Goal: Information Seeking & Learning: Check status

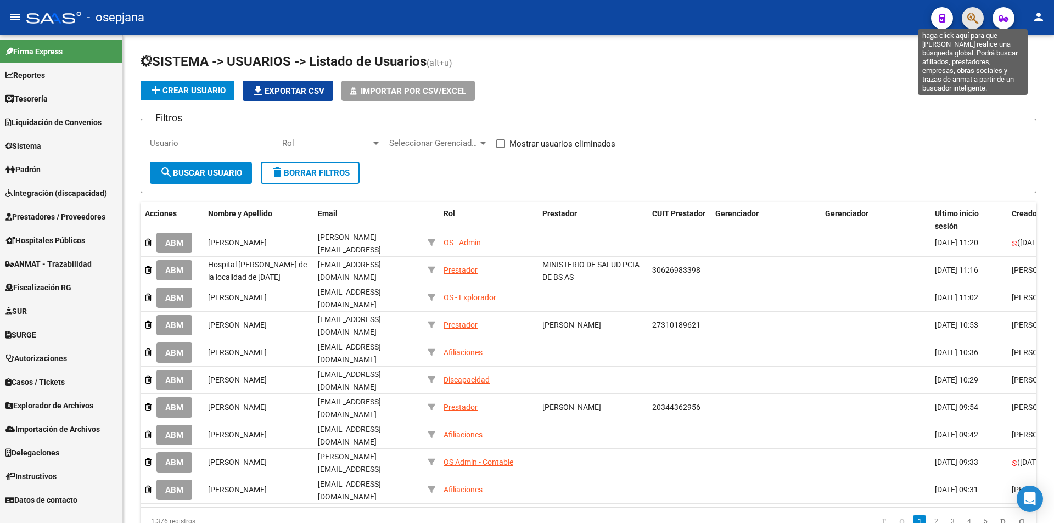
click at [974, 14] on icon "button" at bounding box center [972, 18] width 11 height 13
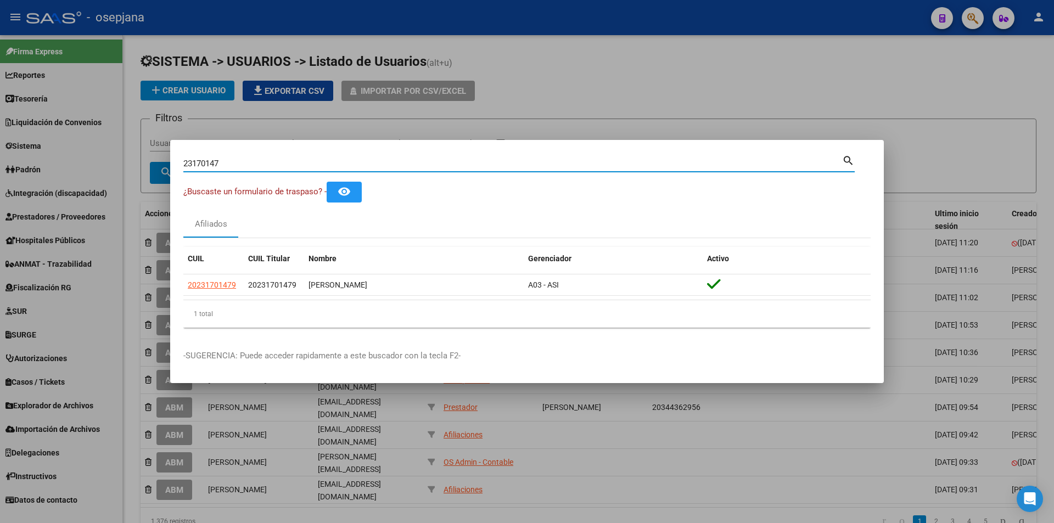
drag, startPoint x: 304, startPoint y: 165, endPoint x: 121, endPoint y: 164, distance: 182.8
click at [121, 164] on div "23170147 Buscar (apellido, dni, cuil, nro traspaso, cuit, obra social) search ¿…" at bounding box center [527, 261] width 1054 height 523
paste input "30-54622964-1"
type input "30546229641"
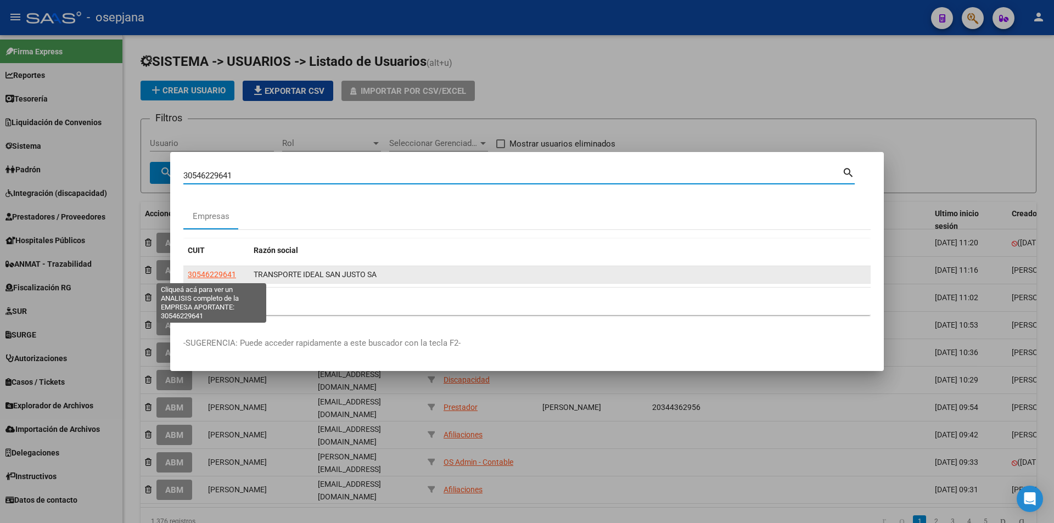
click at [228, 277] on span "30546229641" at bounding box center [212, 274] width 48 height 9
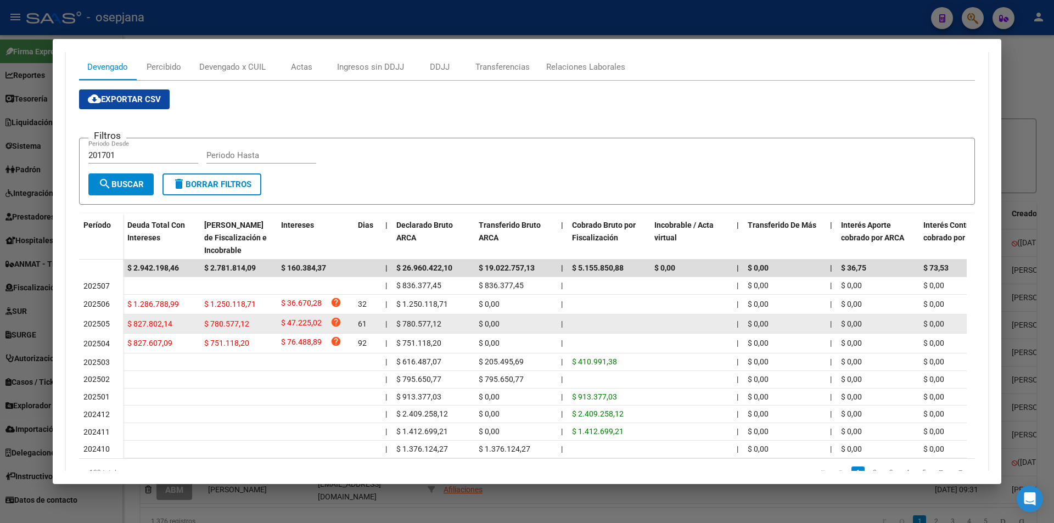
scroll to position [98, 0]
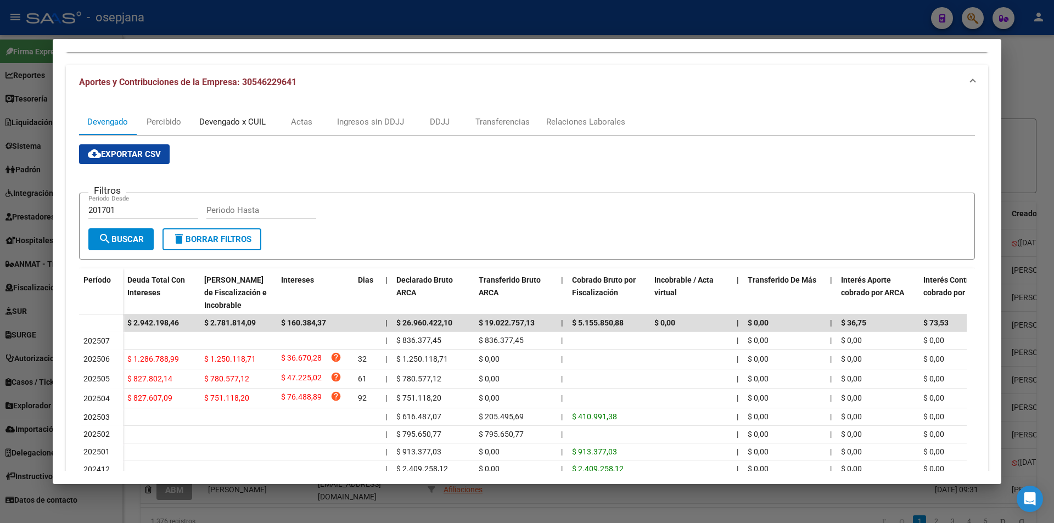
click at [259, 116] on div "Devengado x CUIL" at bounding box center [232, 122] width 66 height 12
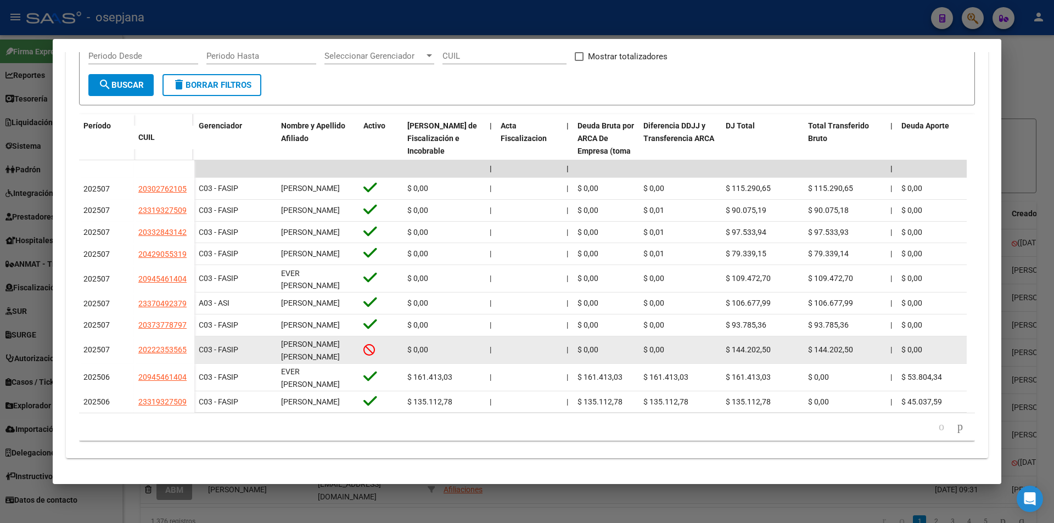
scroll to position [285, 0]
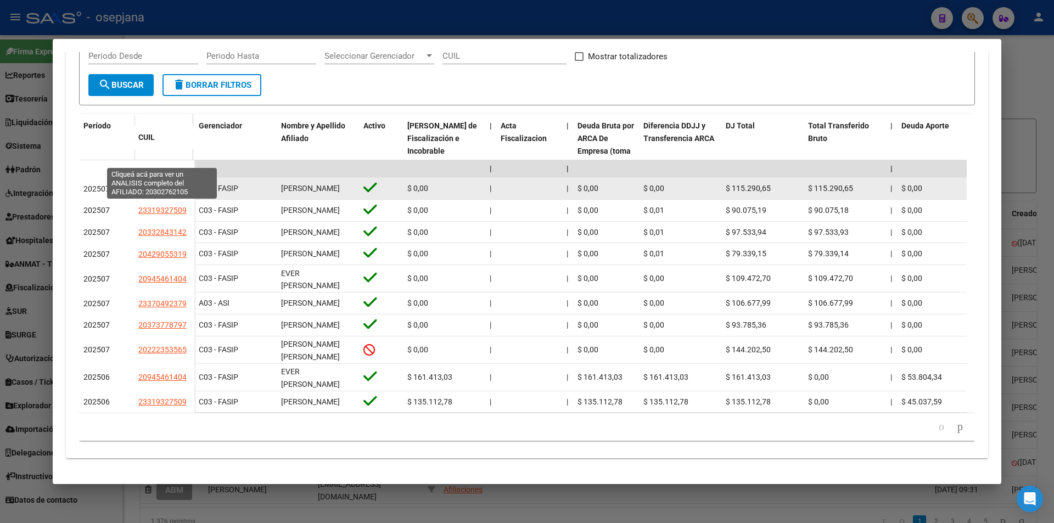
drag, startPoint x: 144, startPoint y: 158, endPoint x: 173, endPoint y: 159, distance: 28.6
click at [173, 184] on span "20302762105" at bounding box center [162, 188] width 48 height 9
copy span "0302762"
type textarea "20302762105"
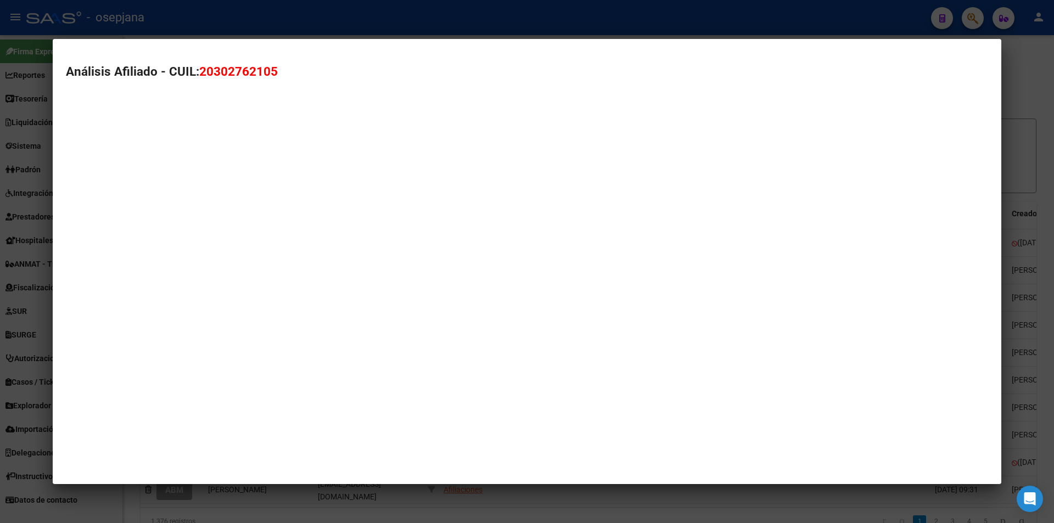
click at [163, 162] on mat-dialog-container "Análisis Afiliado - CUIL: 20302762105" at bounding box center [527, 261] width 948 height 445
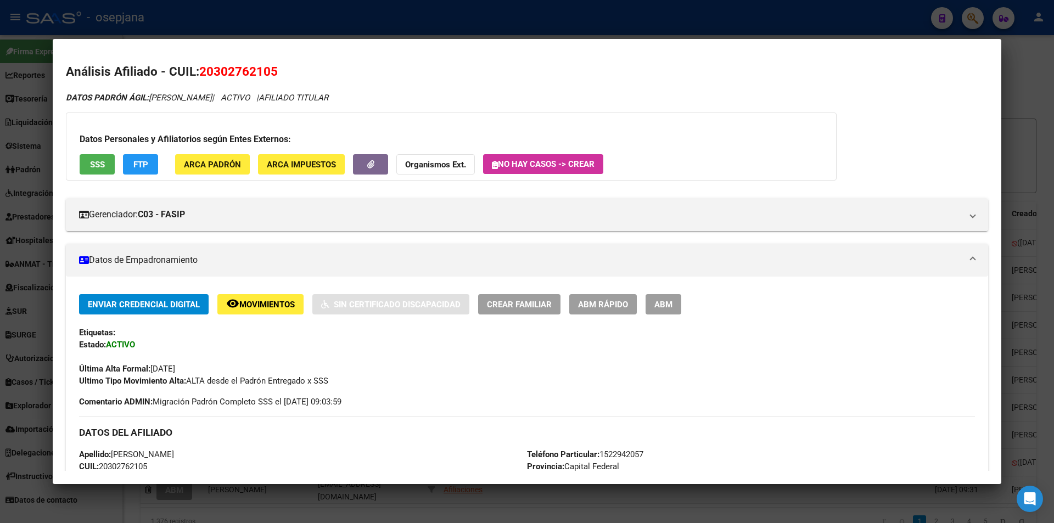
drag, startPoint x: 217, startPoint y: 71, endPoint x: 273, endPoint y: 70, distance: 56.5
click at [273, 70] on span "20302762105" at bounding box center [238, 71] width 78 height 14
copy span "30276210"
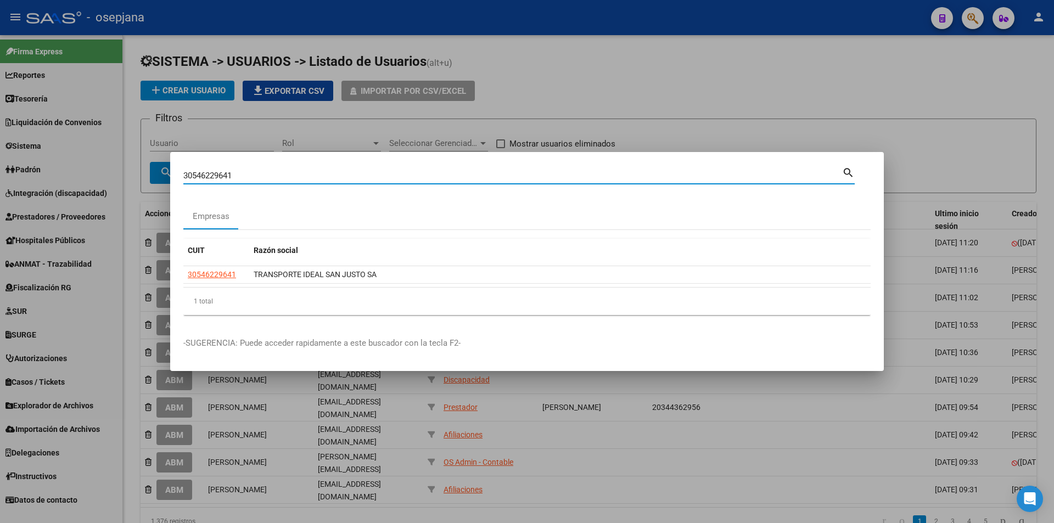
drag, startPoint x: 246, startPoint y: 175, endPoint x: 107, endPoint y: 181, distance: 139.5
click at [107, 181] on div "30546229641 Buscar (apellido, dni, cuil, nro traspaso, cuit, obra social) searc…" at bounding box center [527, 261] width 1054 height 523
paste input "21505152"
type input "21505152"
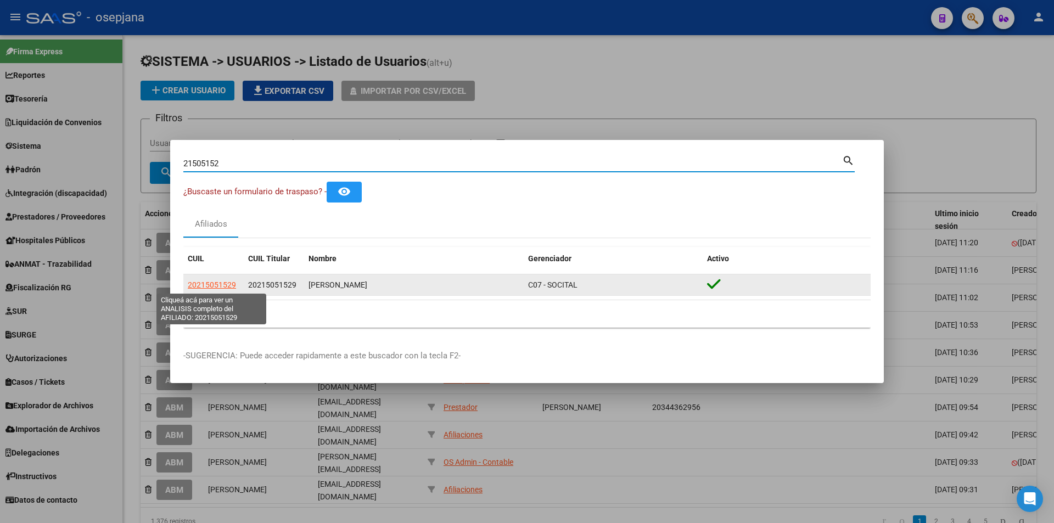
click at [230, 285] on span "20215051529" at bounding box center [212, 284] width 48 height 9
type textarea "20215051529"
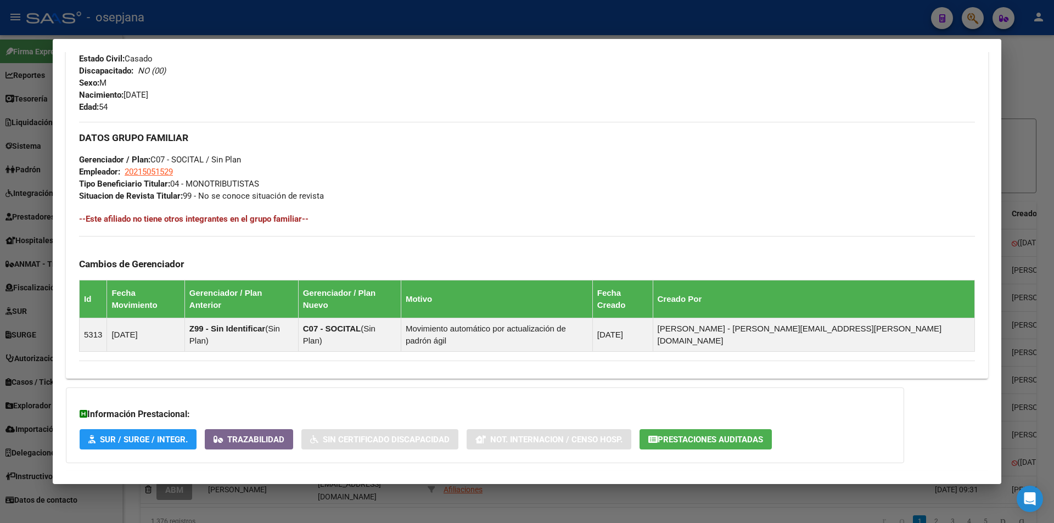
scroll to position [472, 0]
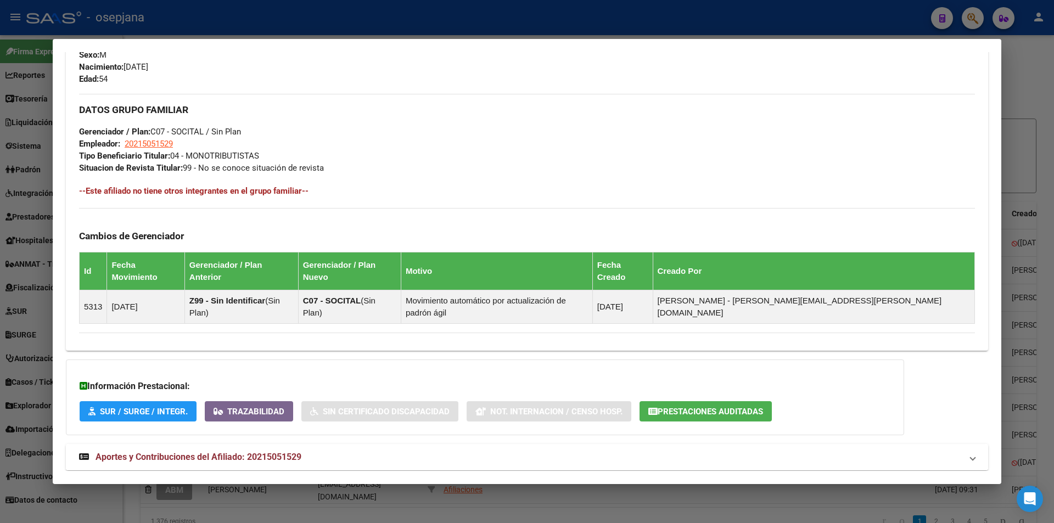
click at [283, 452] on span "Aportes y Contribuciones del Afiliado: 20215051529" at bounding box center [199, 457] width 206 height 10
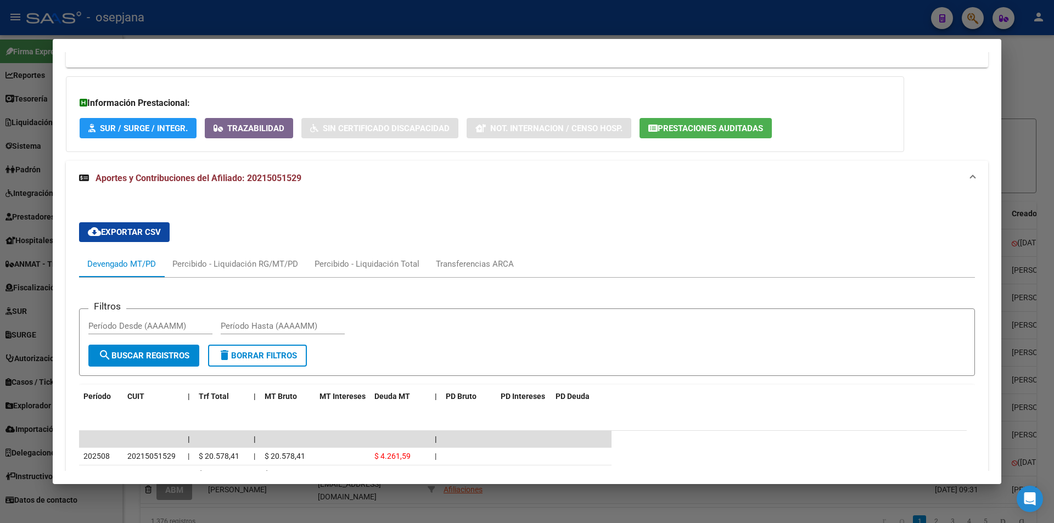
scroll to position [920, 0]
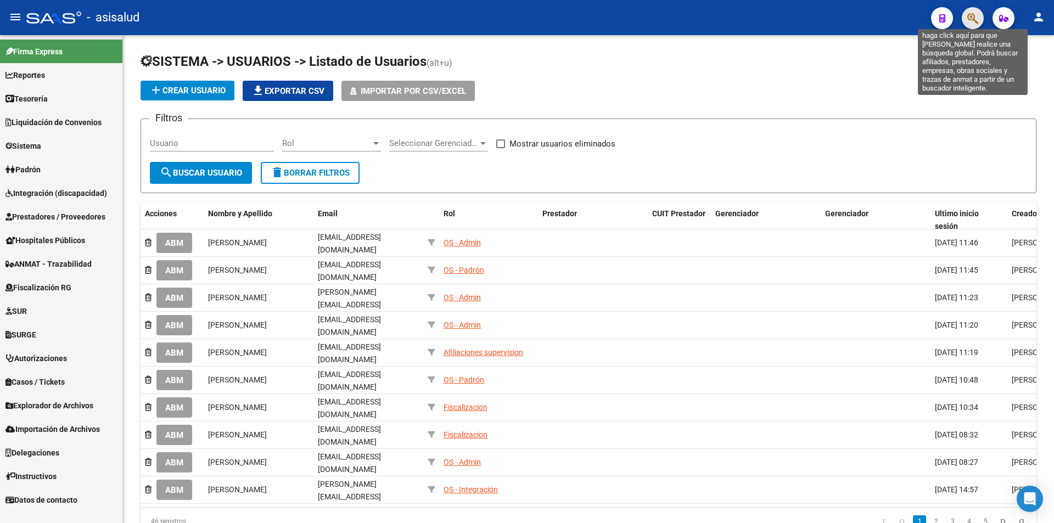
click at [978, 16] on icon "button" at bounding box center [972, 18] width 11 height 13
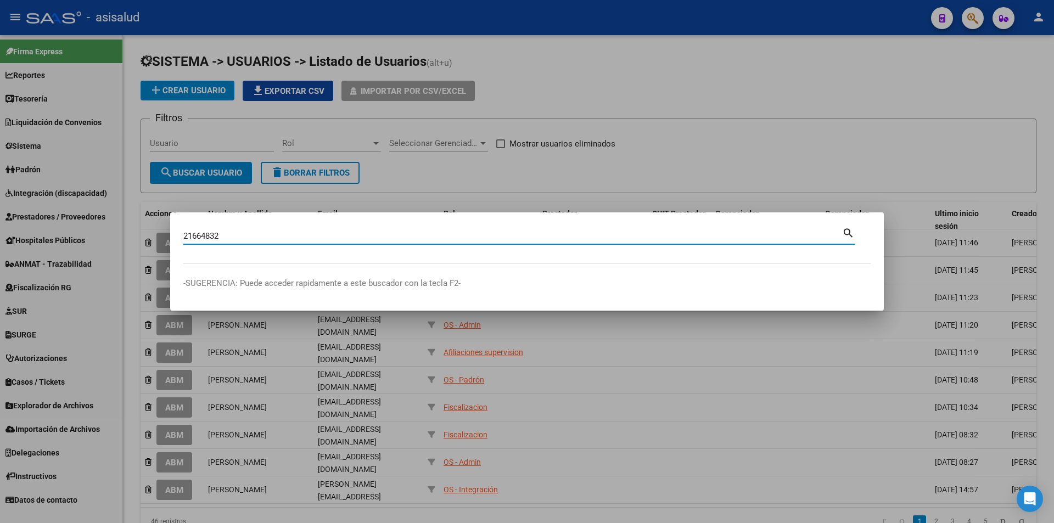
type input "21664832"
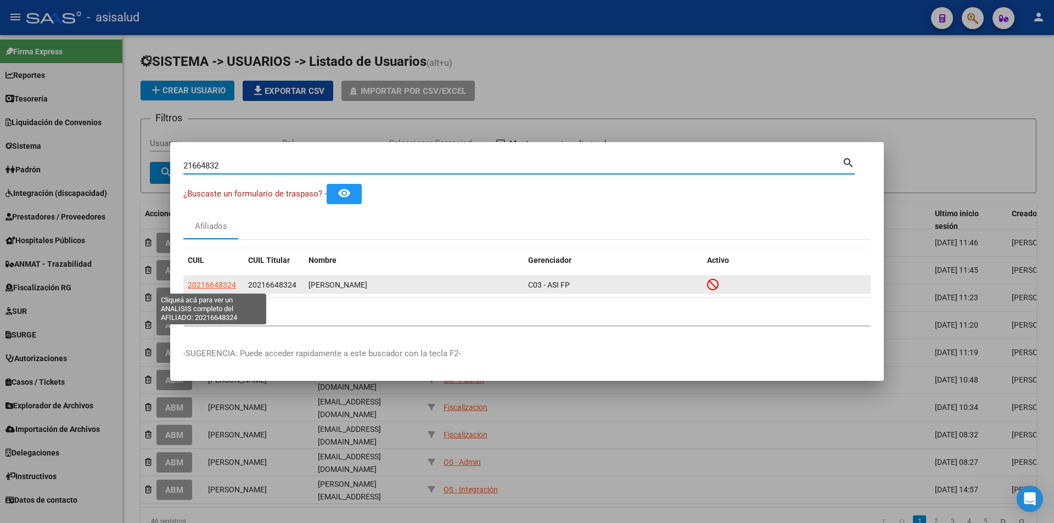
click at [222, 285] on span "20216648324" at bounding box center [212, 284] width 48 height 9
type textarea "20216648324"
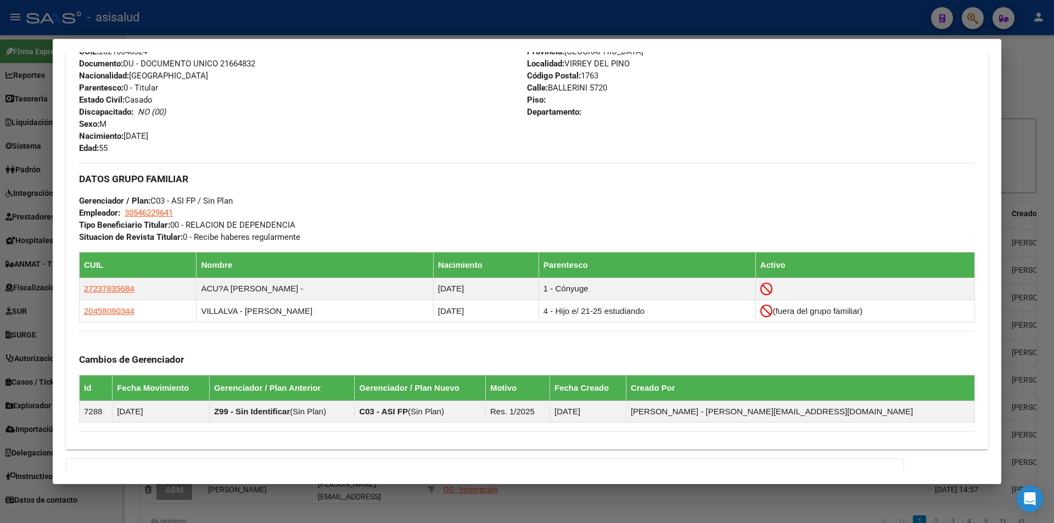
scroll to position [562, 0]
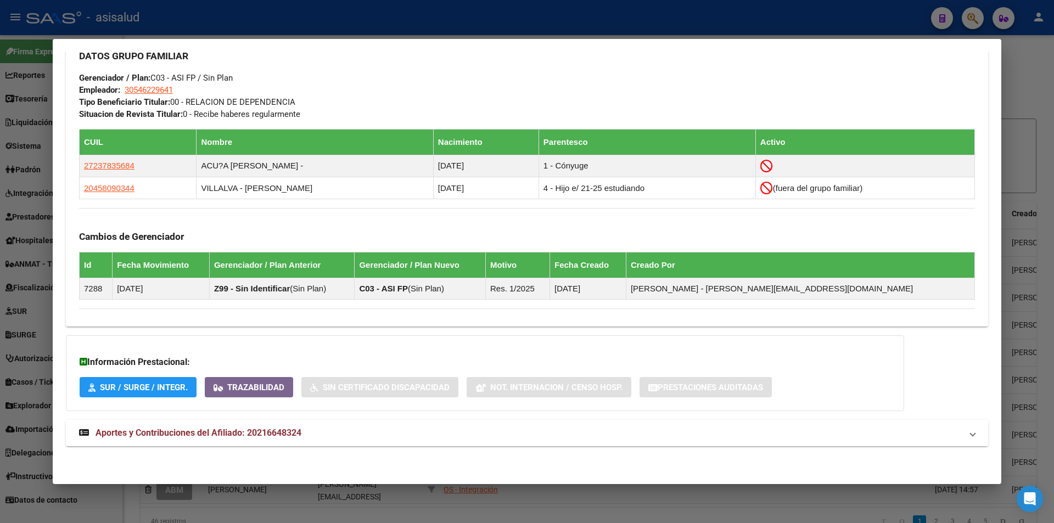
click at [252, 430] on span "Aportes y Contribuciones del Afiliado: 20216648324" at bounding box center [199, 433] width 206 height 10
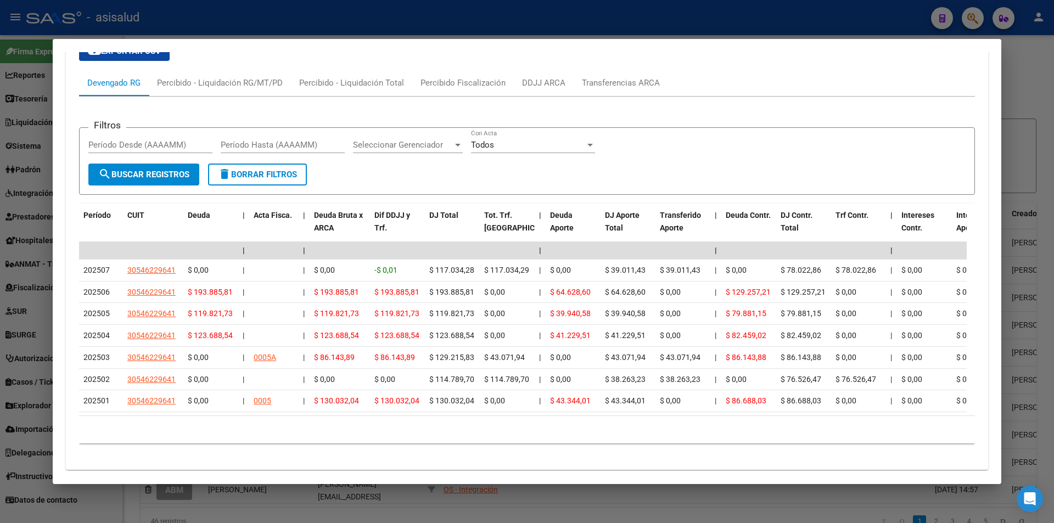
scroll to position [1038, 0]
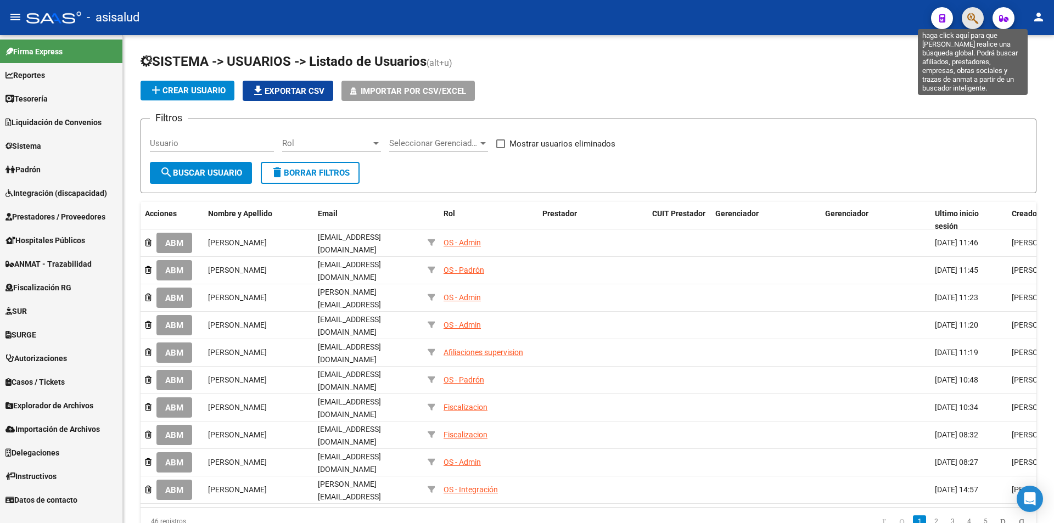
click at [972, 19] on icon "button" at bounding box center [972, 18] width 11 height 13
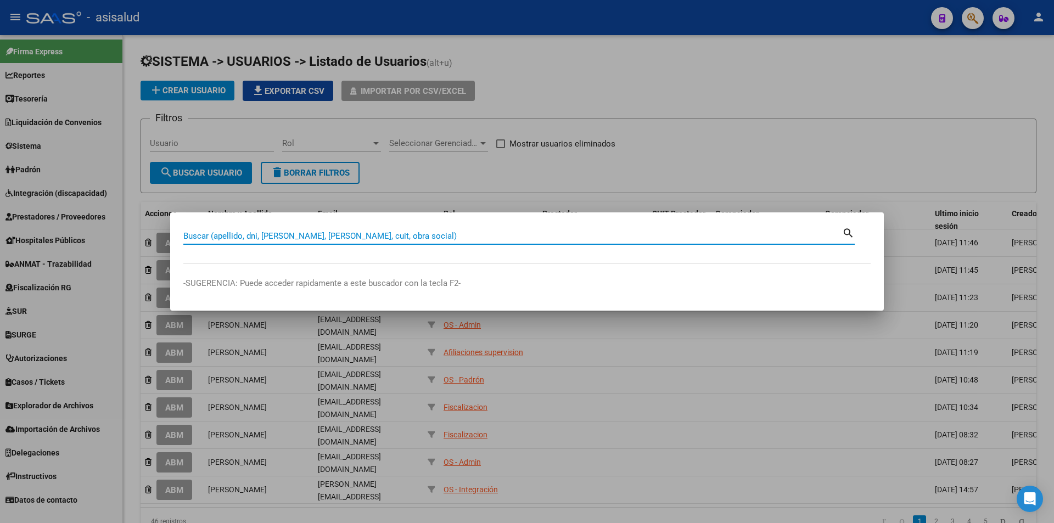
paste input "30546229641"
type input "30546229641"
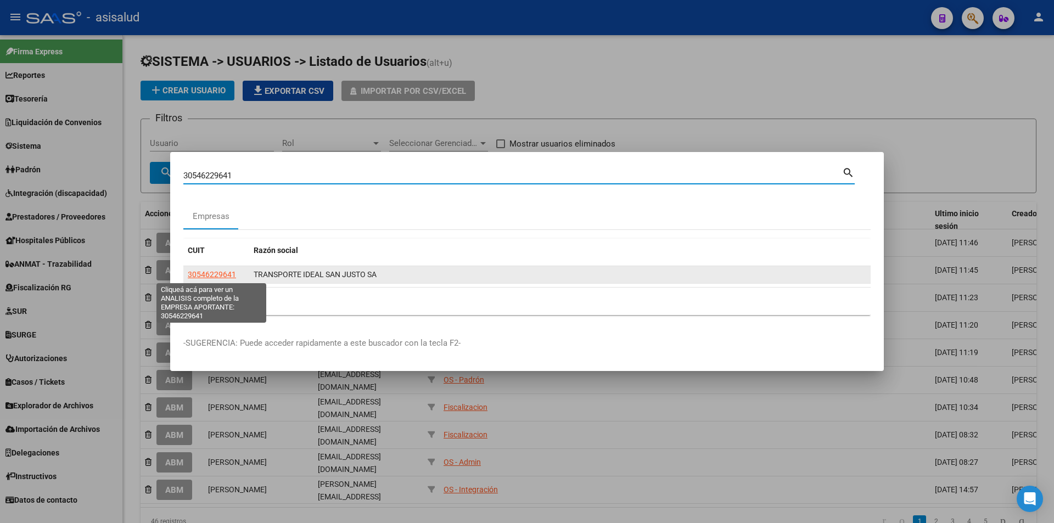
click at [235, 273] on div "30546229641" at bounding box center [216, 274] width 57 height 13
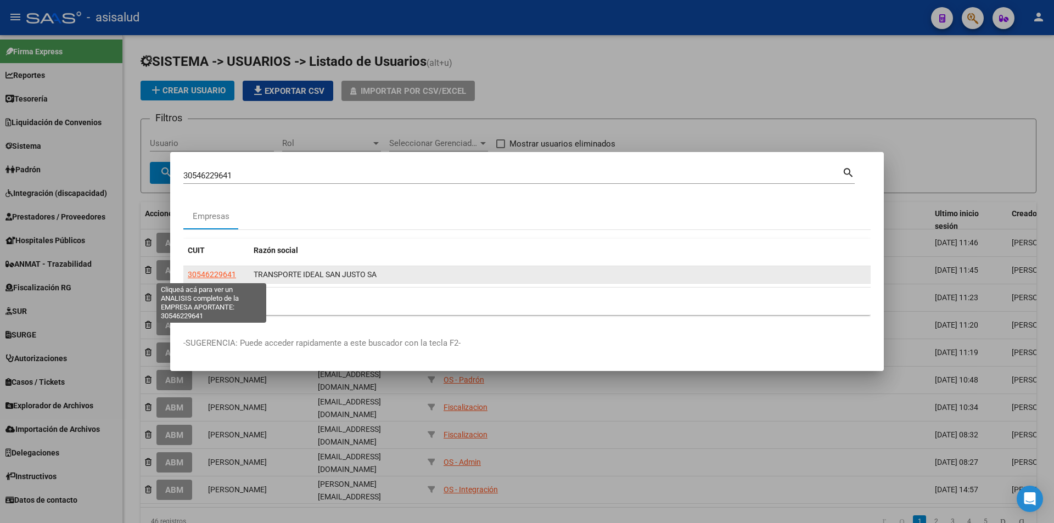
click at [228, 274] on span "30546229641" at bounding box center [212, 274] width 48 height 9
type textarea "30546229641"
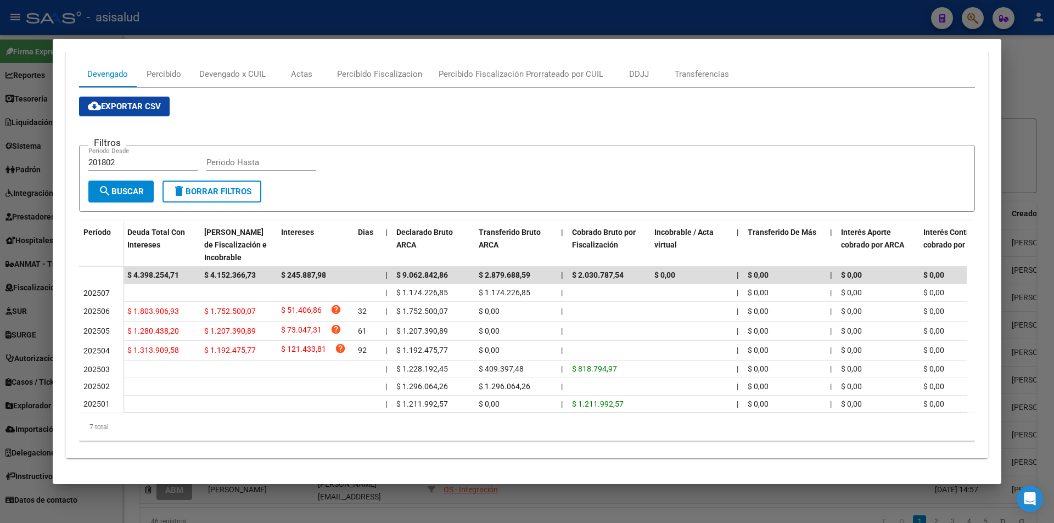
scroll to position [46, 0]
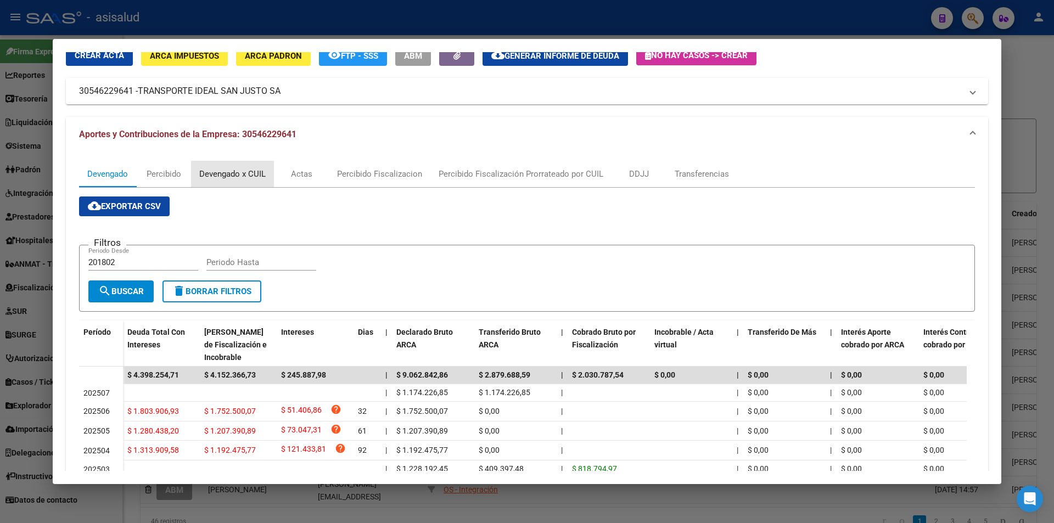
click at [220, 173] on div "Devengado x CUIL" at bounding box center [232, 174] width 66 height 12
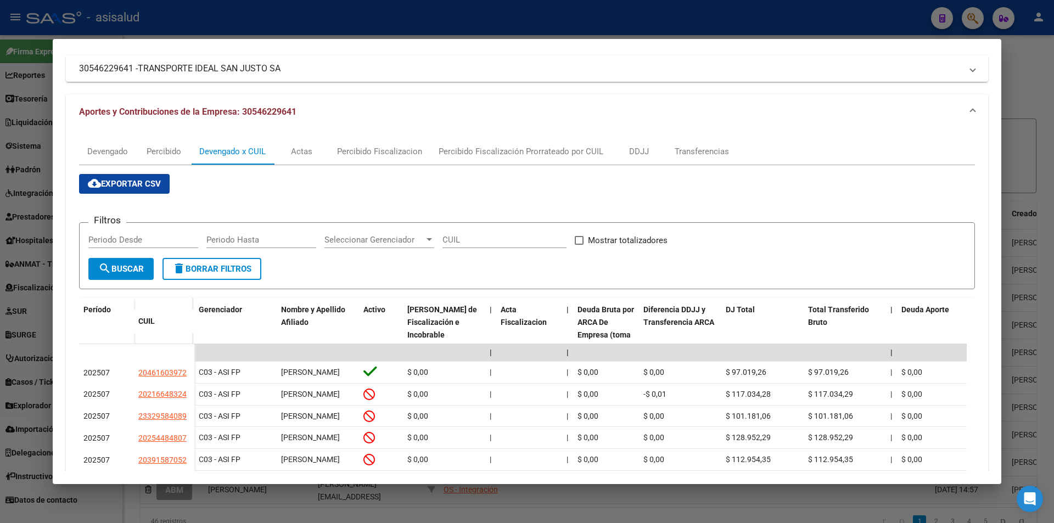
scroll to position [14, 0]
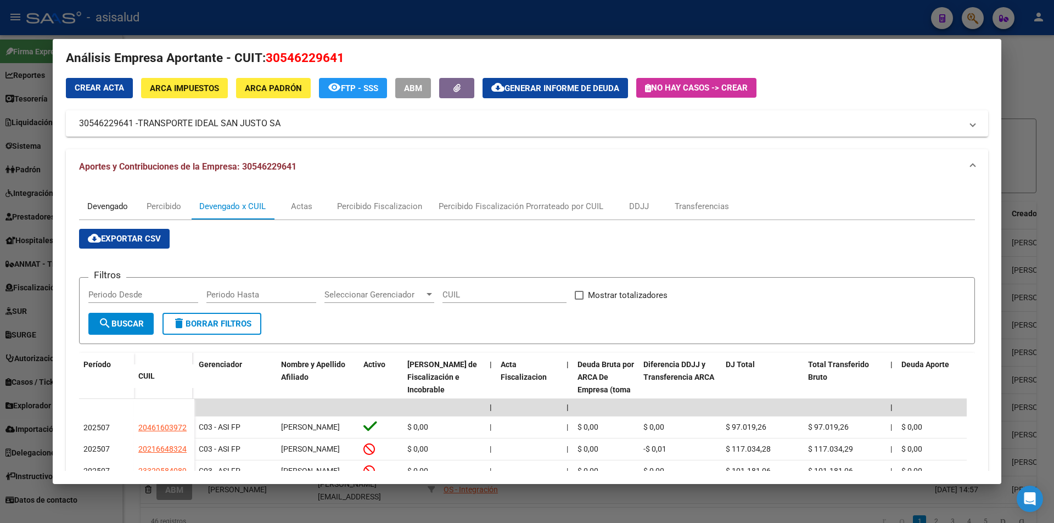
click at [119, 203] on div "Devengado" at bounding box center [107, 206] width 41 height 12
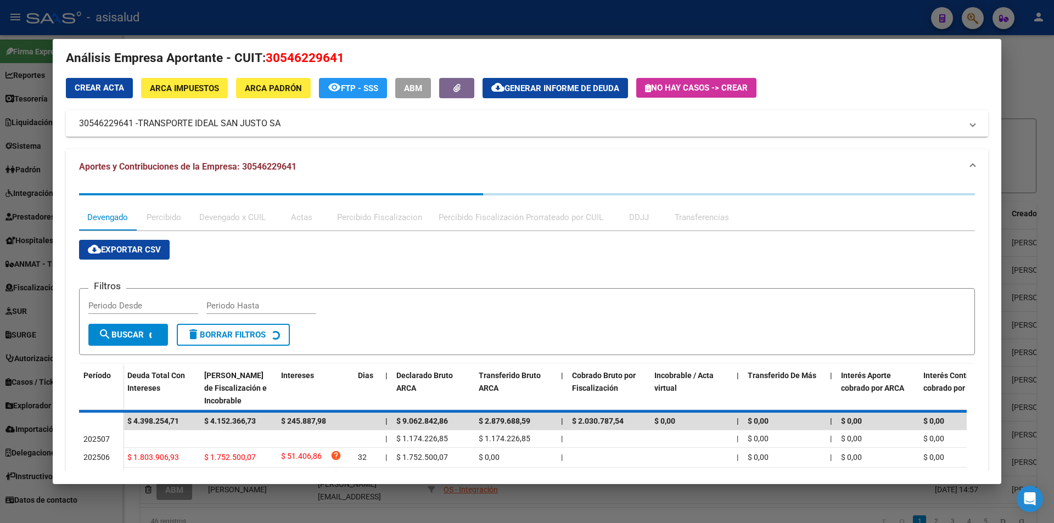
scroll to position [0, 0]
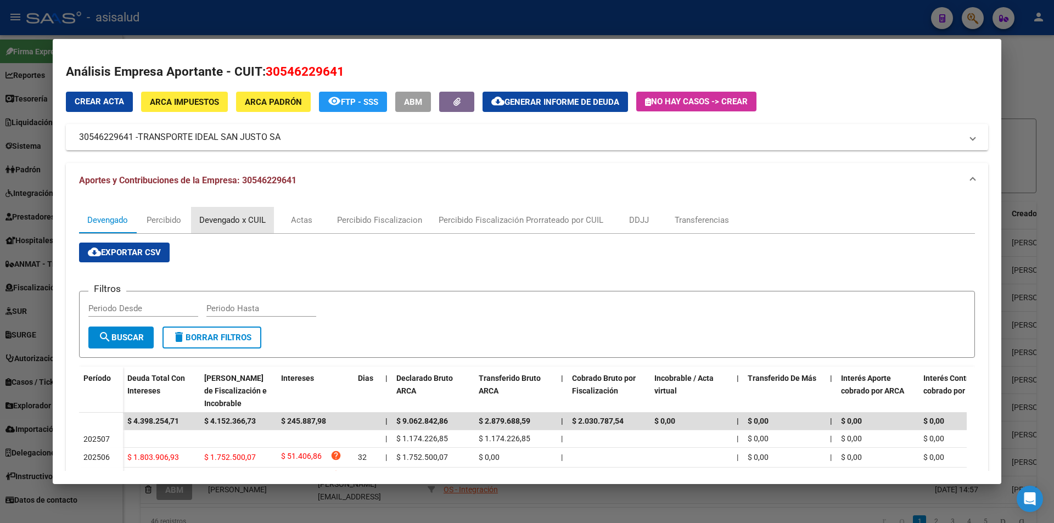
click at [230, 217] on div "Devengado x CUIL" at bounding box center [232, 220] width 66 height 12
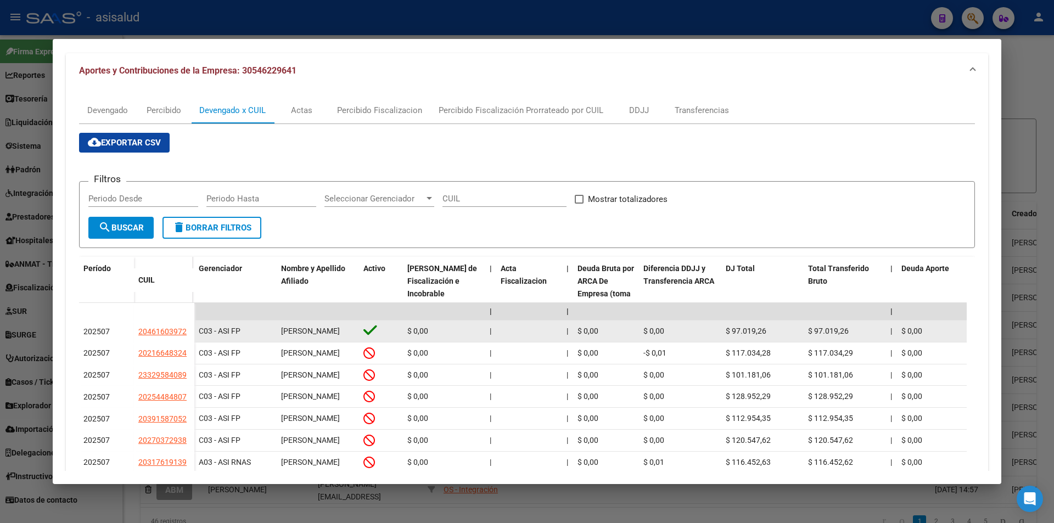
scroll to position [55, 0]
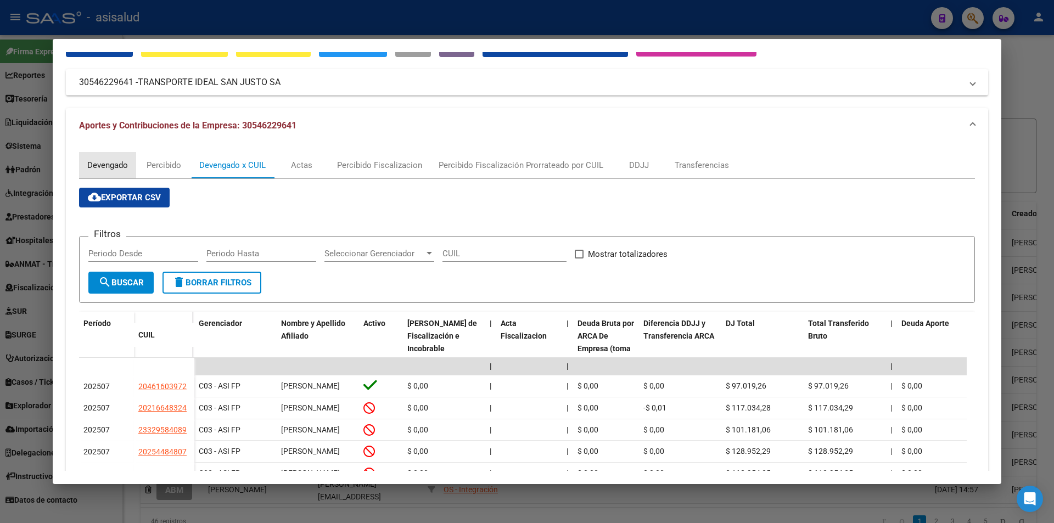
click at [110, 158] on div "Devengado" at bounding box center [107, 165] width 57 height 26
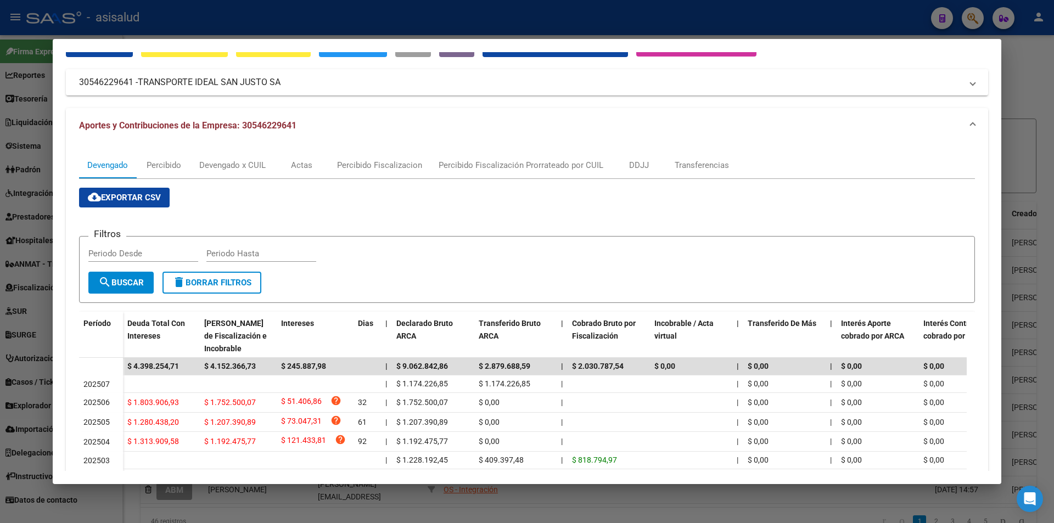
scroll to position [110, 0]
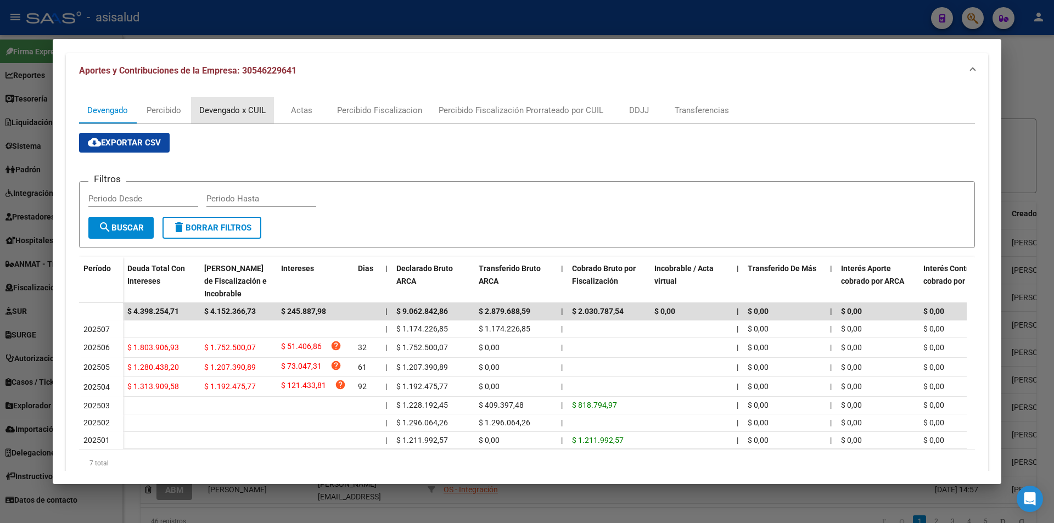
click at [227, 110] on div "Devengado x CUIL" at bounding box center [232, 110] width 66 height 12
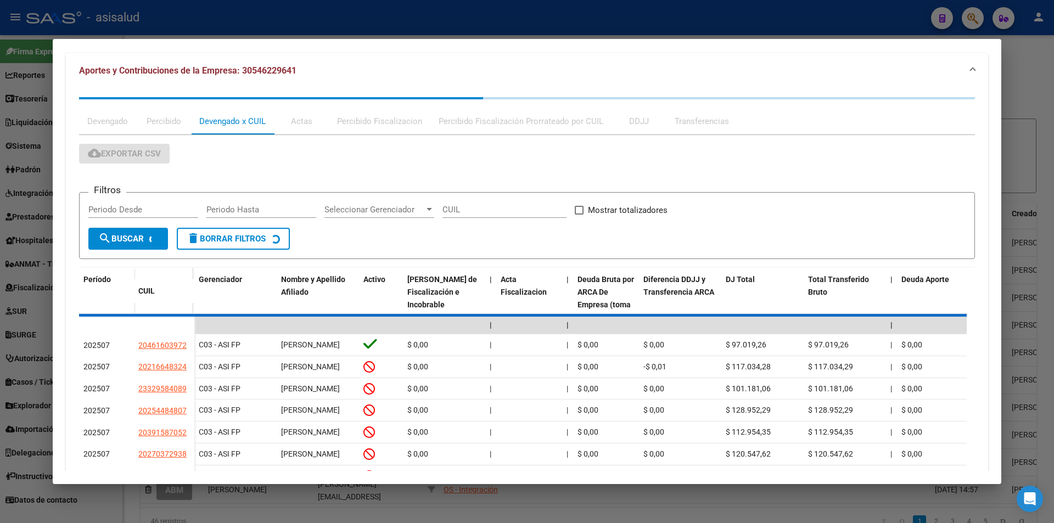
scroll to position [0, 0]
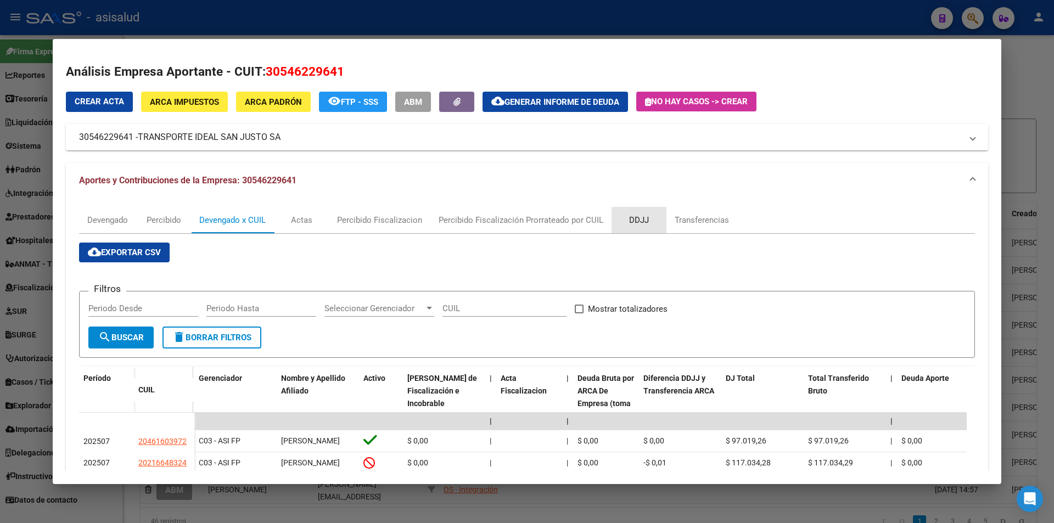
click at [641, 224] on div "DDJJ" at bounding box center [639, 220] width 20 height 12
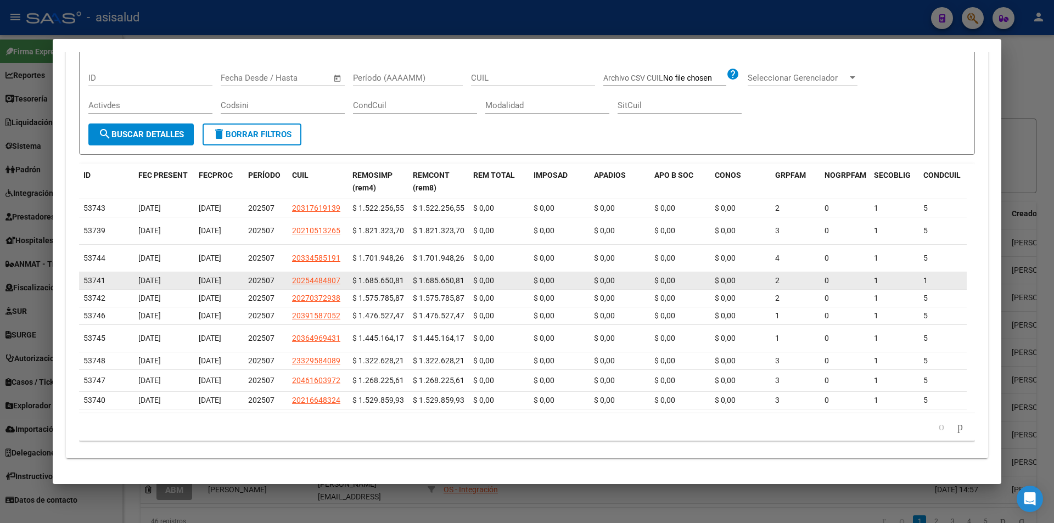
scroll to position [315, 0]
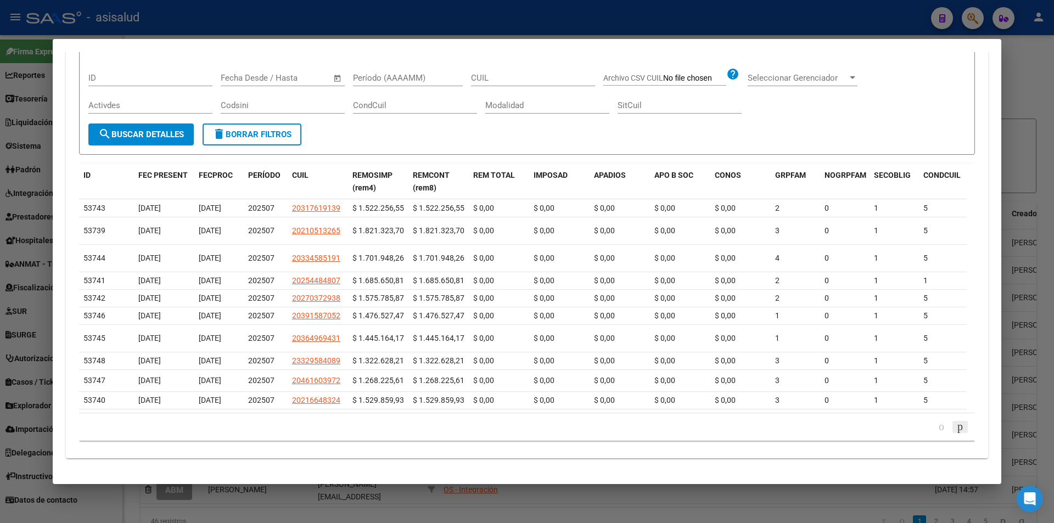
click at [956, 428] on icon "go to next page" at bounding box center [960, 426] width 9 height 13
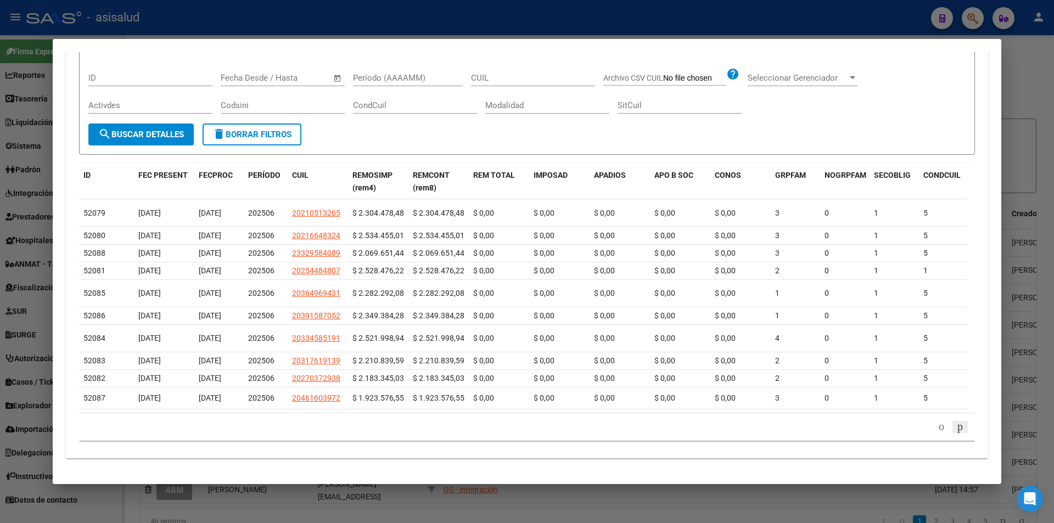
click at [956, 428] on icon "go to next page" at bounding box center [960, 426] width 9 height 13
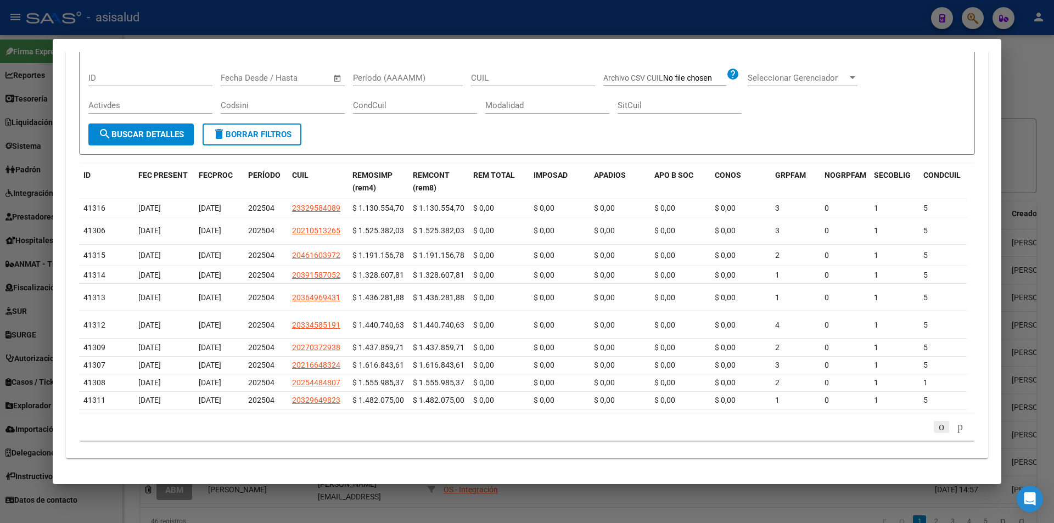
click at [937, 426] on icon "go to previous page" at bounding box center [941, 426] width 9 height 13
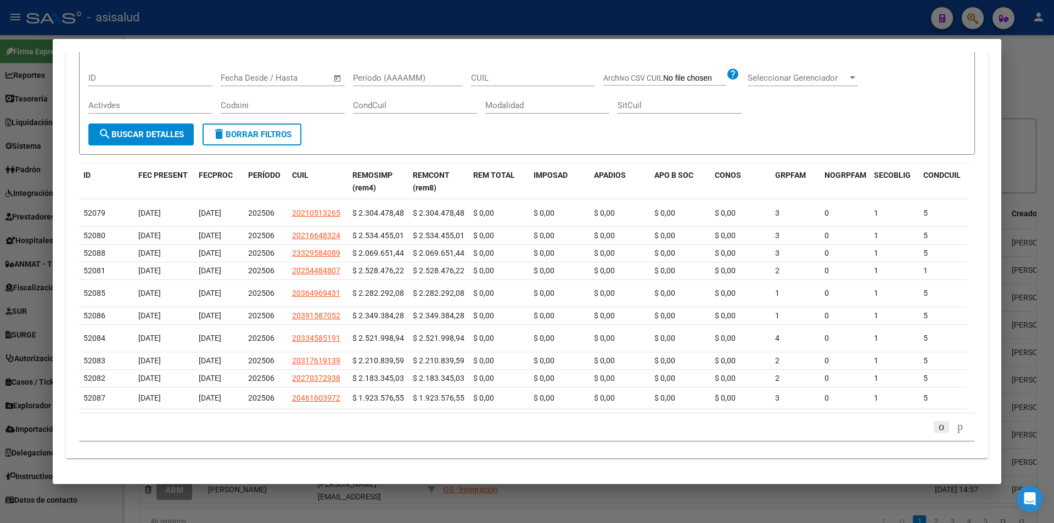
click at [937, 426] on icon "go to previous page" at bounding box center [941, 426] width 9 height 13
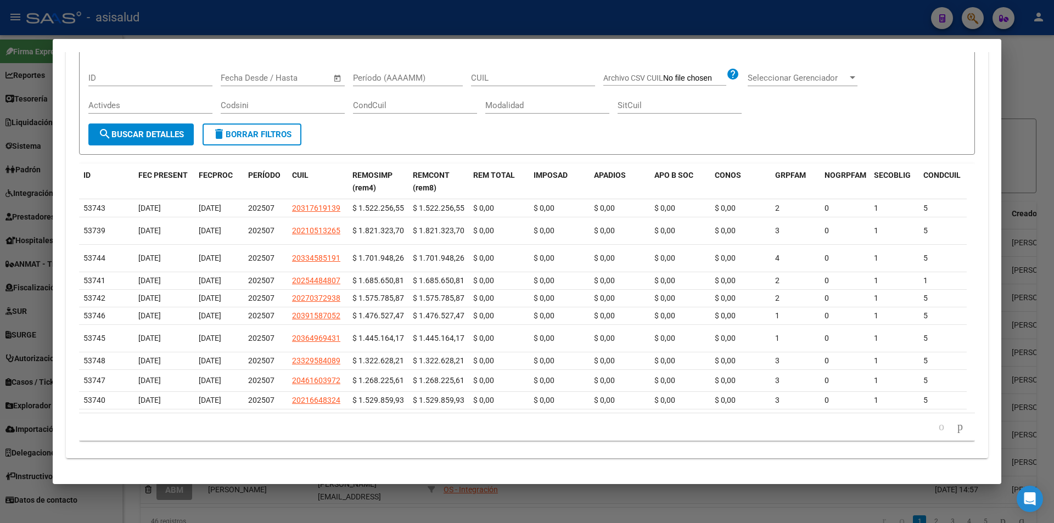
click at [937, 426] on icon "go to previous page" at bounding box center [941, 426] width 9 height 13
click at [956, 428] on icon "go to next page" at bounding box center [960, 426] width 9 height 13
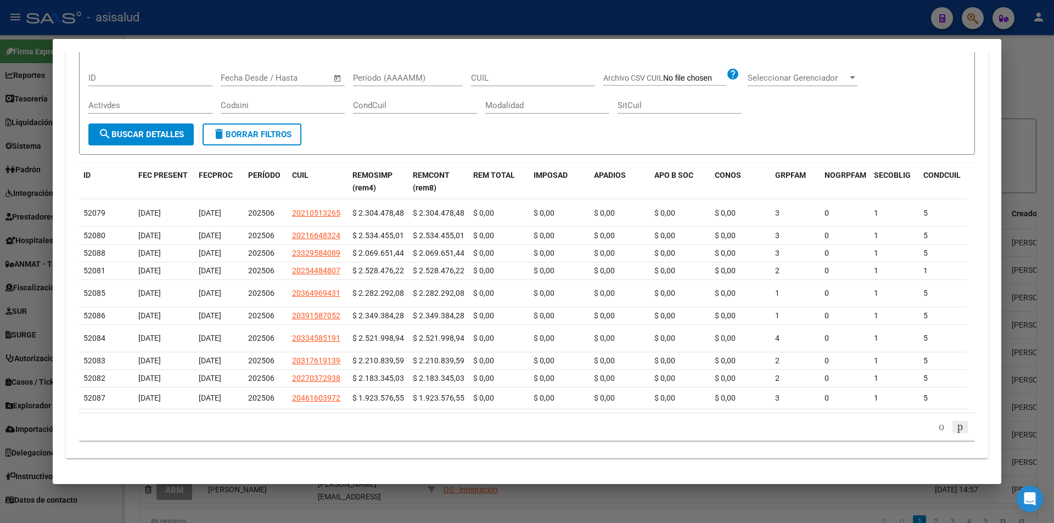
click at [956, 428] on icon "go to next page" at bounding box center [960, 426] width 9 height 13
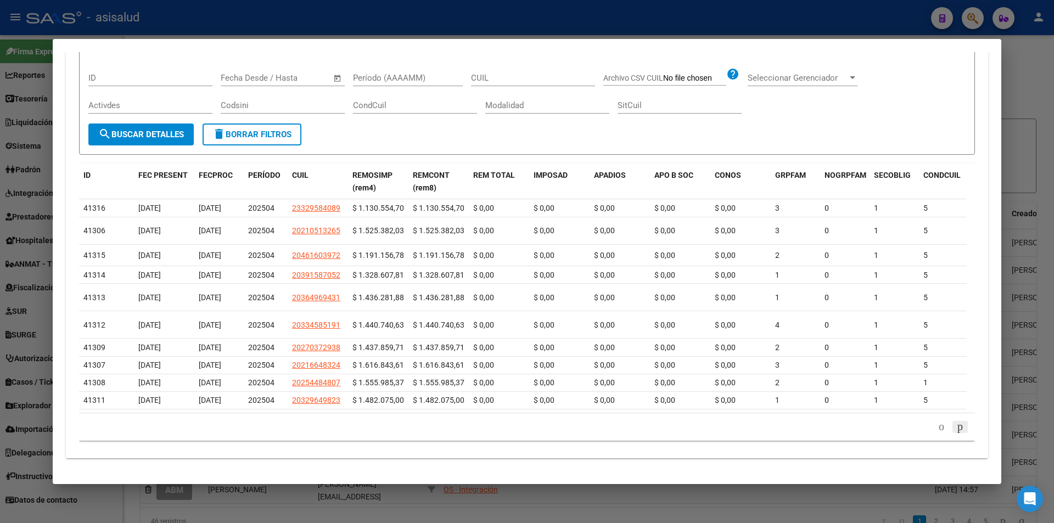
click at [956, 428] on icon "go to next page" at bounding box center [960, 426] width 9 height 13
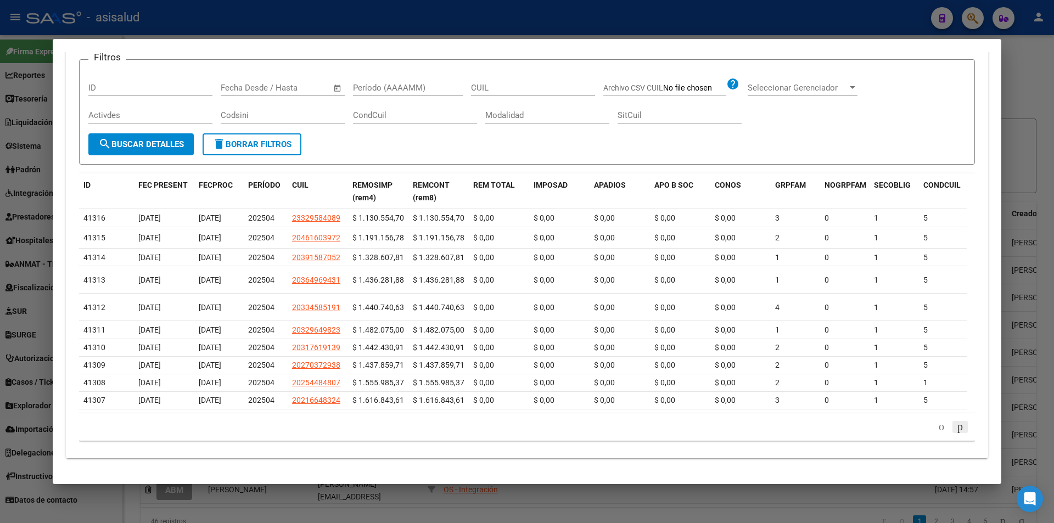
click at [956, 428] on icon "go to next page" at bounding box center [960, 426] width 9 height 13
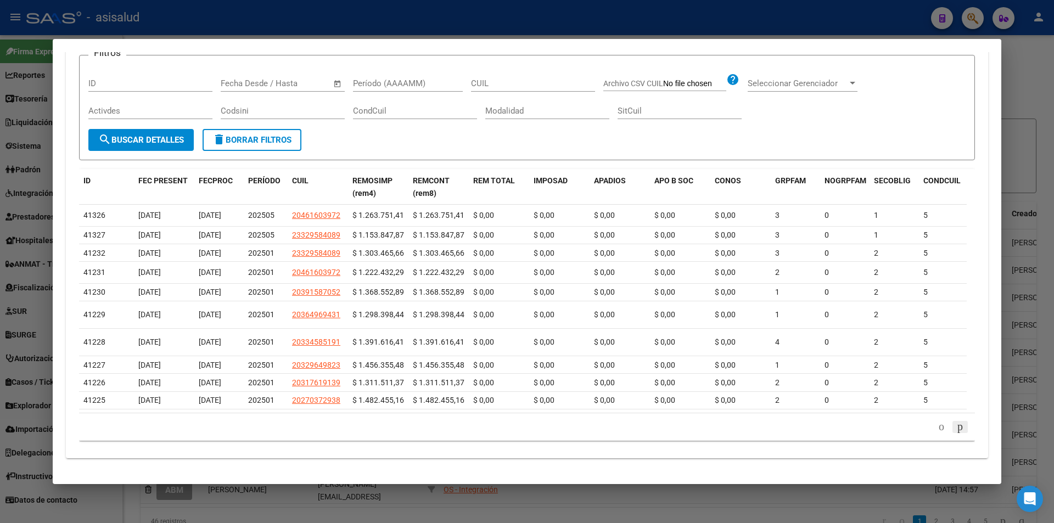
click at [956, 428] on icon "go to next page" at bounding box center [960, 426] width 9 height 13
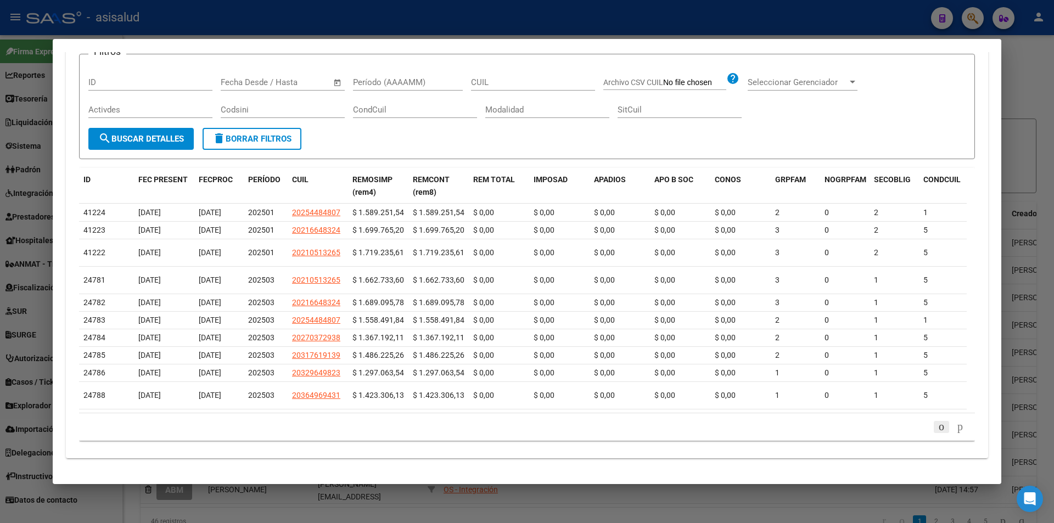
click at [937, 428] on icon "go to previous page" at bounding box center [941, 426] width 9 height 13
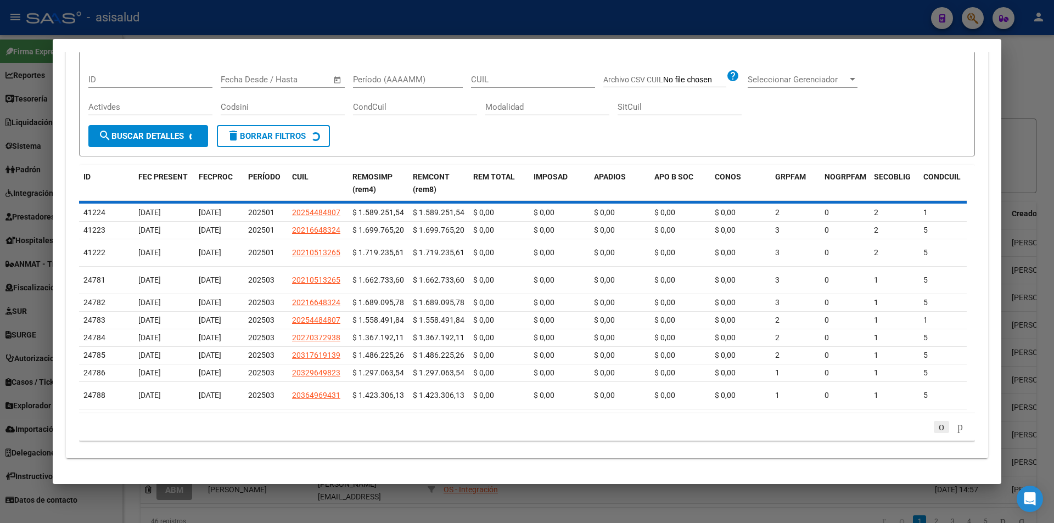
click at [924, 428] on div "179.769.313.486.231.570.000.000.000.000.000.000.000.000.000.000.000.000.000.000…" at bounding box center [527, 426] width 896 height 27
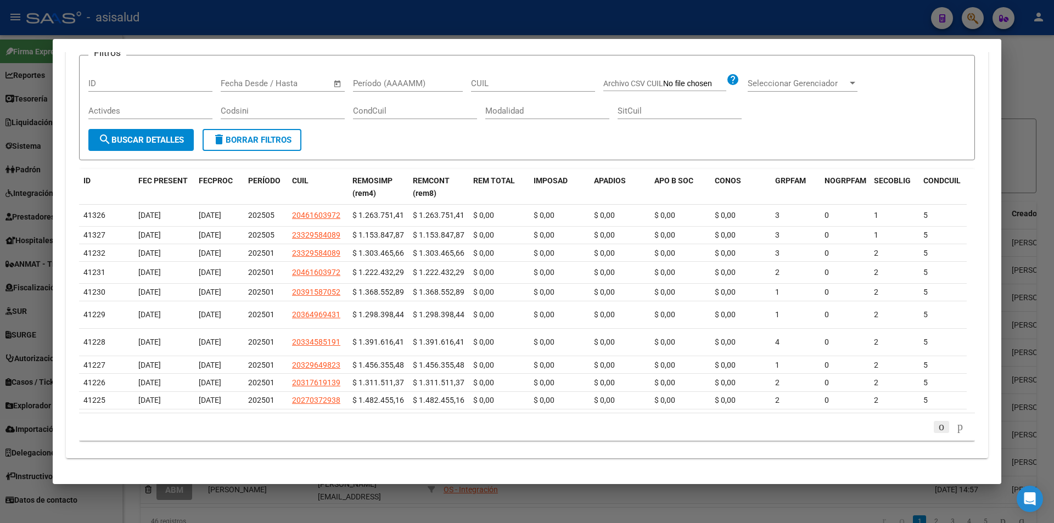
click at [937, 428] on icon "go to previous page" at bounding box center [941, 426] width 9 height 13
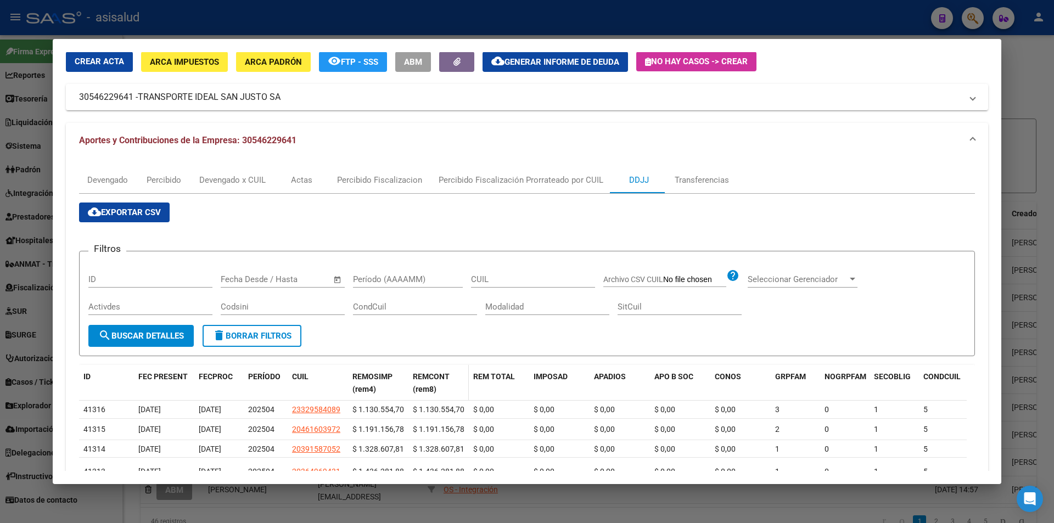
scroll to position [0, 0]
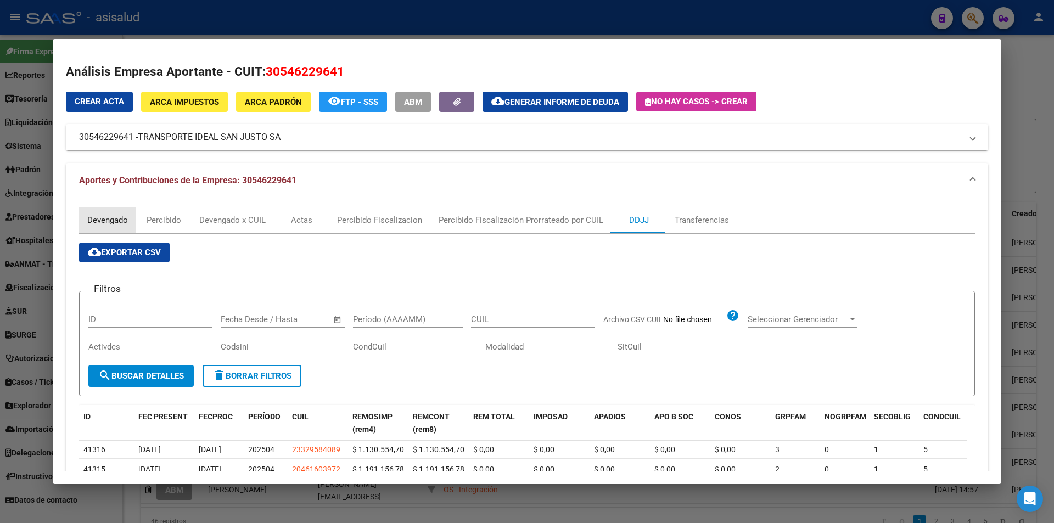
click at [94, 221] on div "Devengado" at bounding box center [107, 220] width 41 height 12
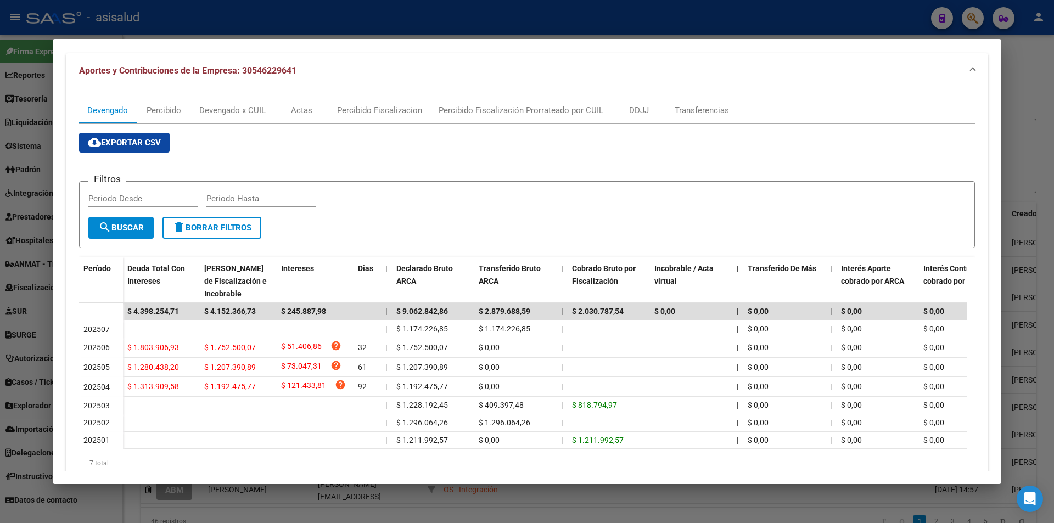
scroll to position [156, 0]
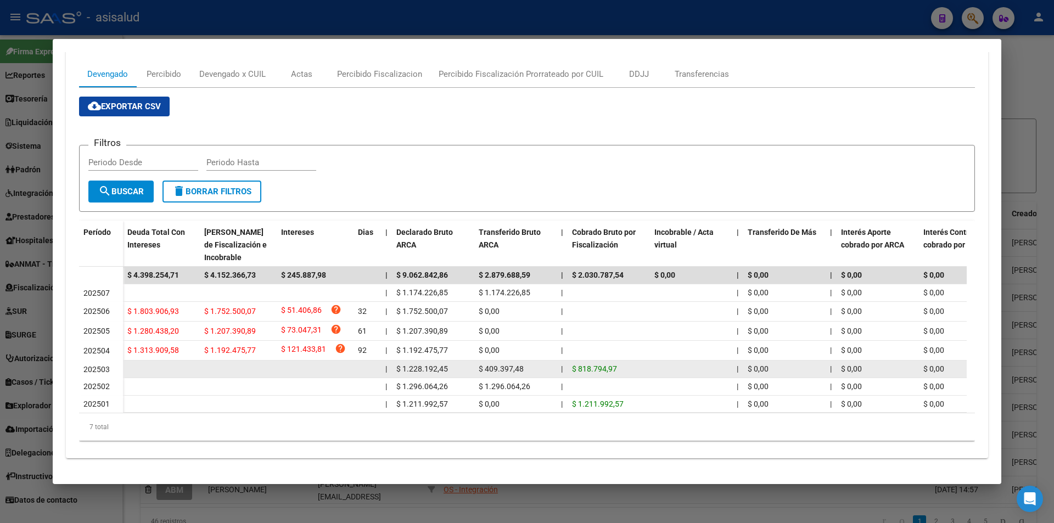
drag, startPoint x: 614, startPoint y: 360, endPoint x: 571, endPoint y: 362, distance: 43.4
click at [571, 362] on datatable-body-cell "$ 818.794,97" at bounding box center [609, 369] width 82 height 17
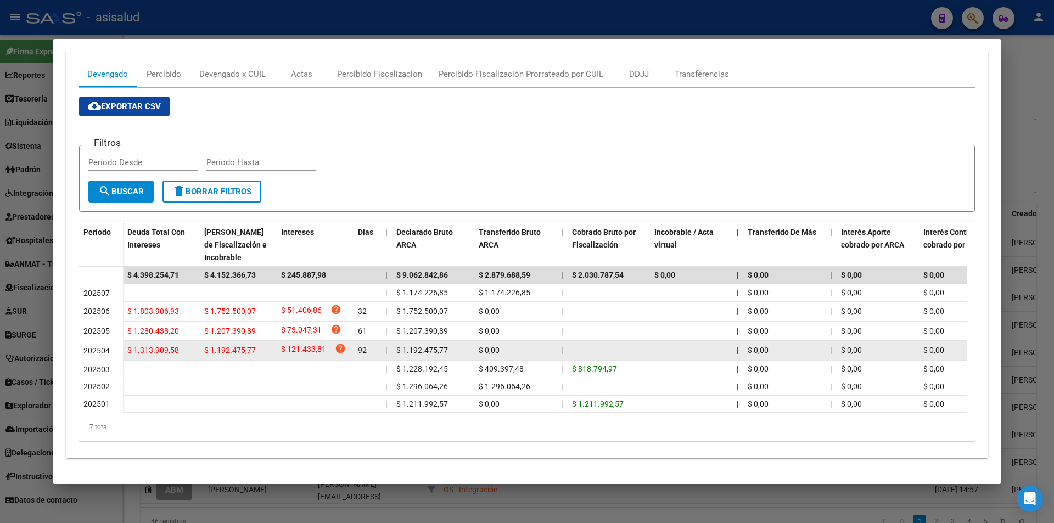
drag, startPoint x: 210, startPoint y: 300, endPoint x: 259, endPoint y: 334, distance: 60.3
click at [259, 334] on datatable-scroller "$ 4.398.254,71 $ 4.152.366,73 $ 245.887,98 | $ 9.062.842,86 $ 2.879.688,59 | $ …" at bounding box center [523, 340] width 888 height 146
click at [255, 344] on div "$ 1.192.475,77" at bounding box center [238, 350] width 68 height 13
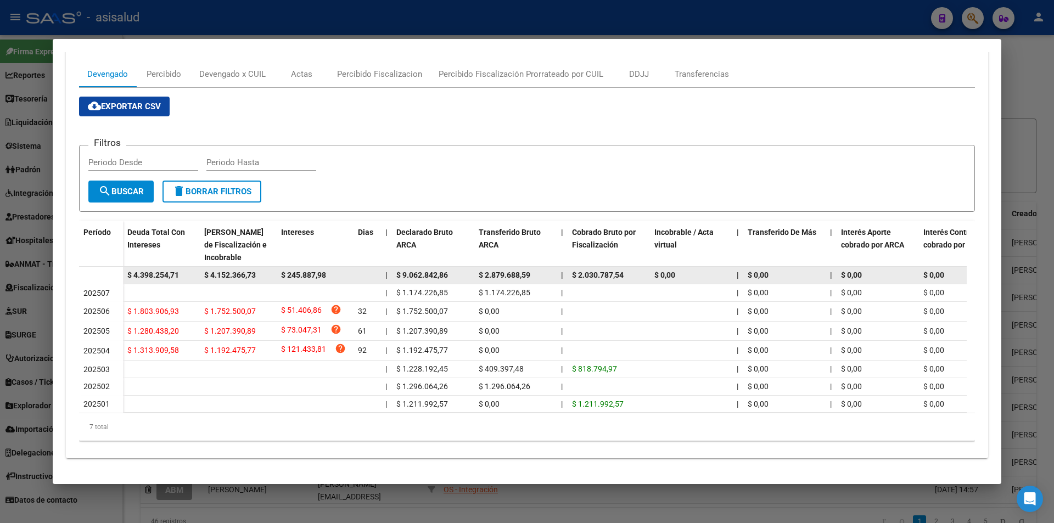
drag, startPoint x: 83, startPoint y: 301, endPoint x: 247, endPoint y: 263, distance: 168.0
click at [241, 278] on datatable-scroller "$ 4.398.254,71 $ 4.152.366,73 $ 245.887,98 | $ 9.062.842,86 $ 2.879.688,59 | $ …" at bounding box center [523, 340] width 888 height 146
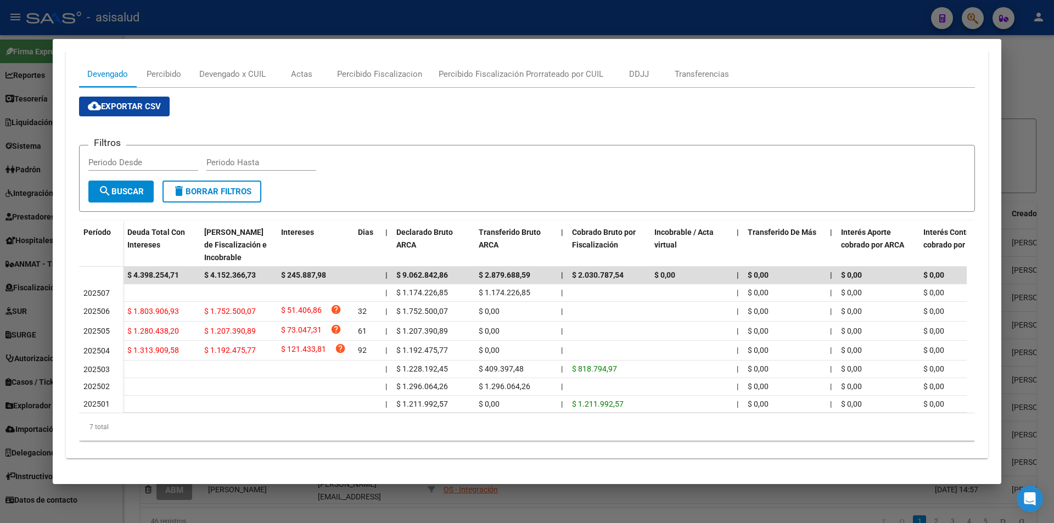
click at [321, 169] on div "Filtros Periodo Desde Periodo Hasta" at bounding box center [526, 167] width 877 height 27
